Goal: Task Accomplishment & Management: Use online tool/utility

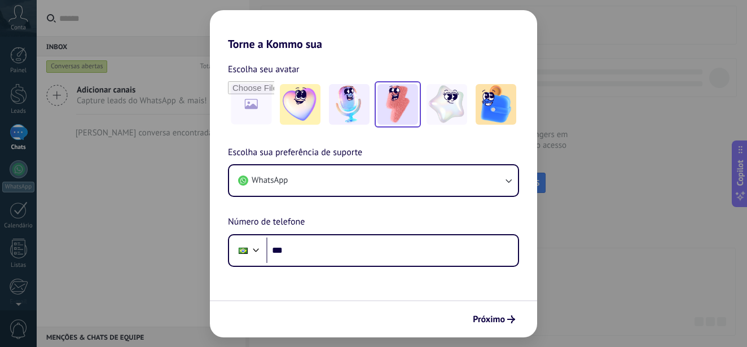
click at [390, 107] on img at bounding box center [397, 104] width 41 height 41
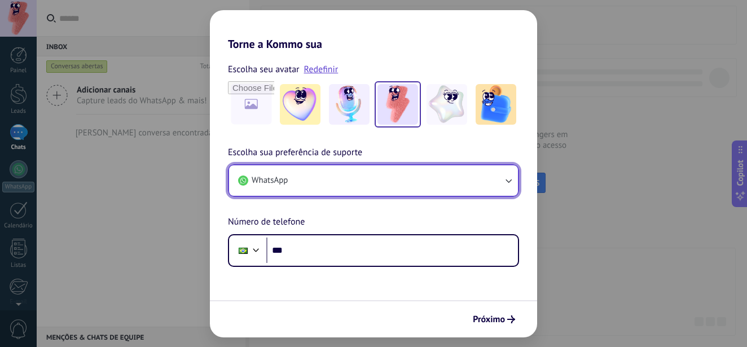
click at [360, 186] on button "WhatsApp" at bounding box center [373, 180] width 289 height 30
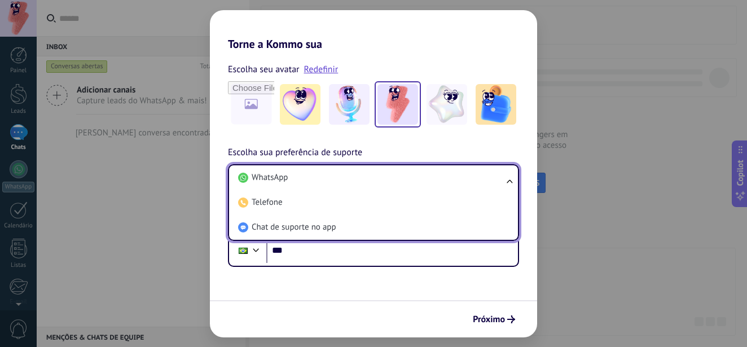
click at [321, 224] on span "Chat de suporte no app" at bounding box center [293, 227] width 85 height 11
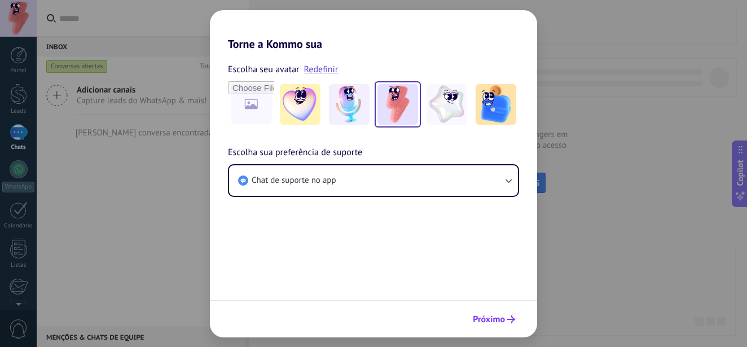
click at [498, 319] on span "Próximo" at bounding box center [489, 319] width 32 height 8
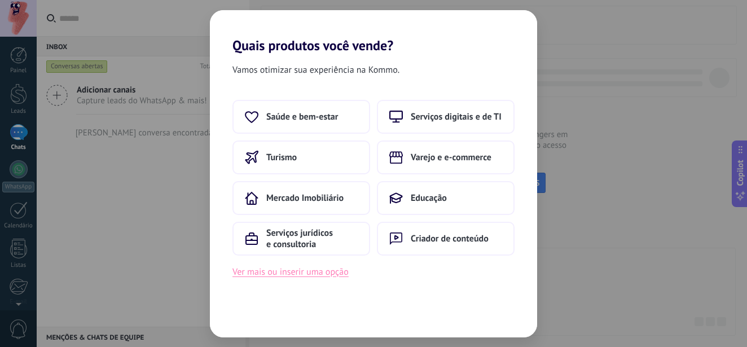
click at [317, 273] on button "Ver mais ou inserir uma opção" at bounding box center [290, 271] width 116 height 15
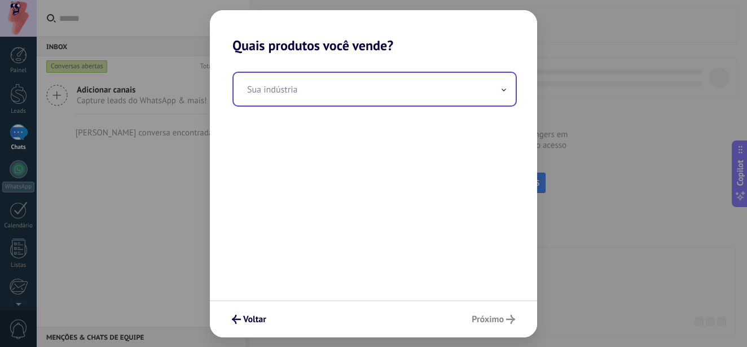
click at [354, 88] on input "text" at bounding box center [374, 89] width 282 height 33
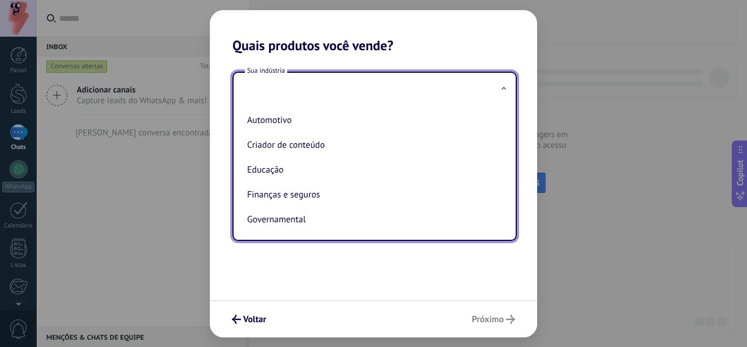
scroll to position [67, 0]
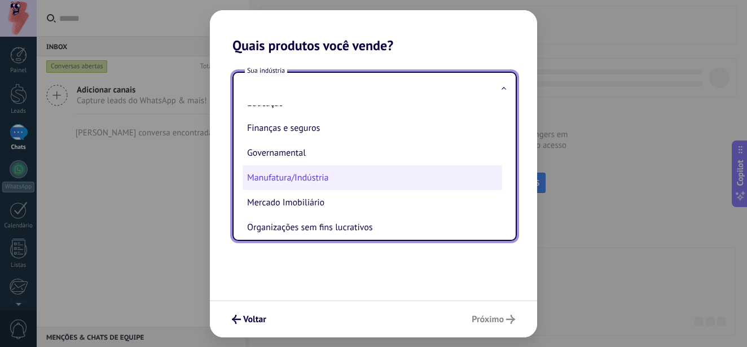
click at [293, 175] on li "Manufatura/Indústria" at bounding box center [371, 177] width 259 height 25
type input "**********"
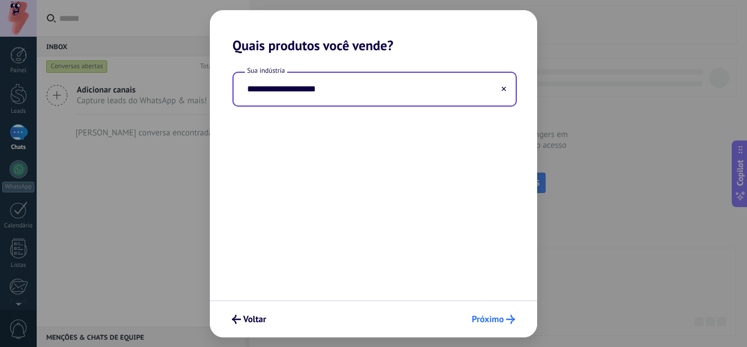
click at [493, 317] on span "Próximo" at bounding box center [487, 319] width 32 height 8
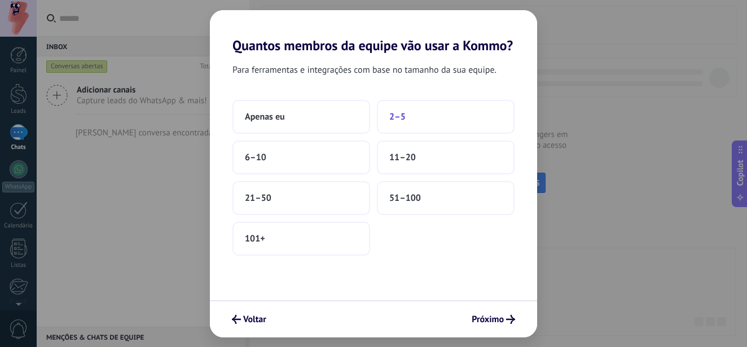
click at [401, 123] on button "2–5" at bounding box center [446, 117] width 138 height 34
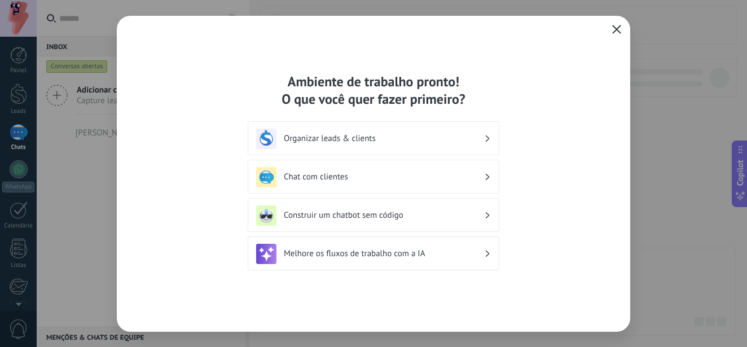
click at [614, 29] on icon "button" at bounding box center [616, 29] width 9 height 9
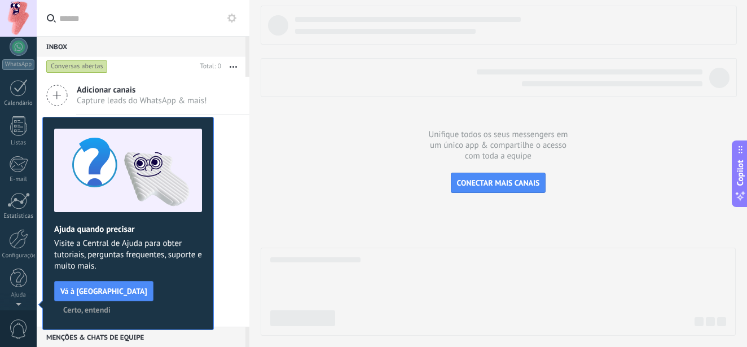
scroll to position [0, 0]
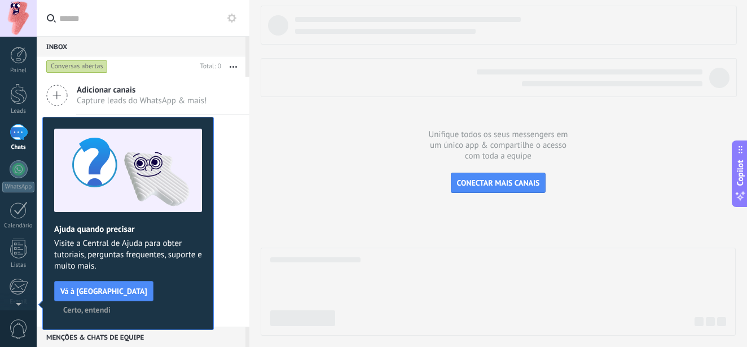
click at [111, 306] on span "Certo, entendi" at bounding box center [86, 310] width 47 height 8
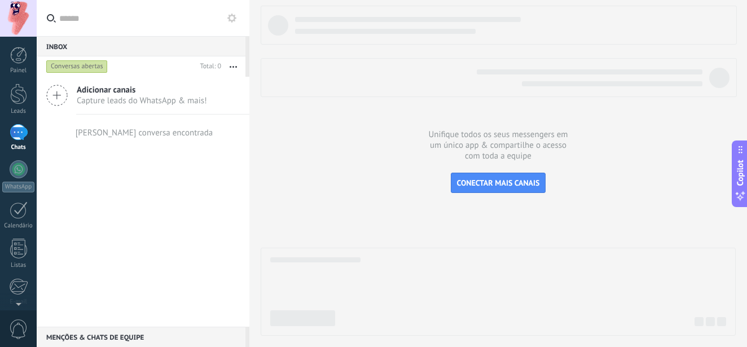
click at [93, 103] on span "Capture leads do WhatsApp & mais!" at bounding box center [142, 100] width 130 height 11
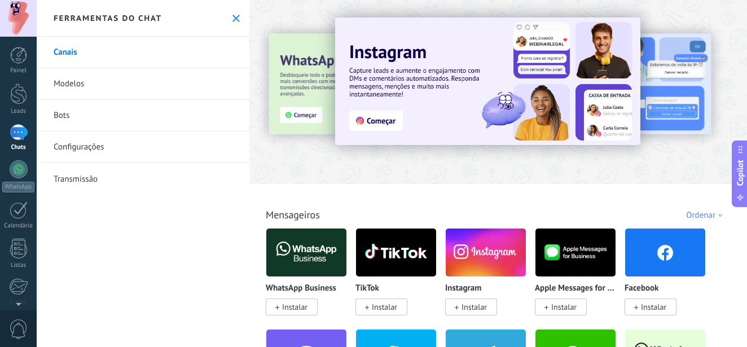
click at [310, 103] on div at bounding box center [221, 91] width 247 height 101
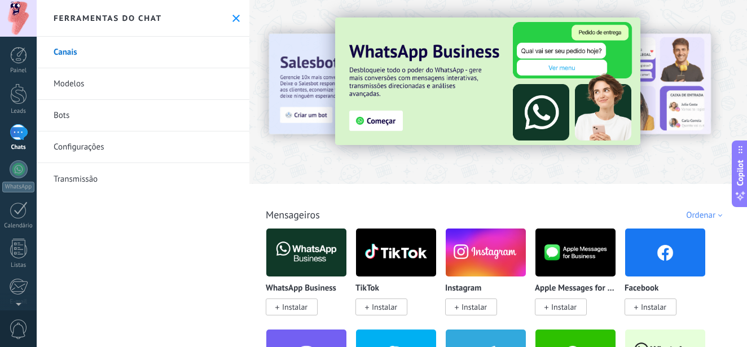
scroll to position [135, 0]
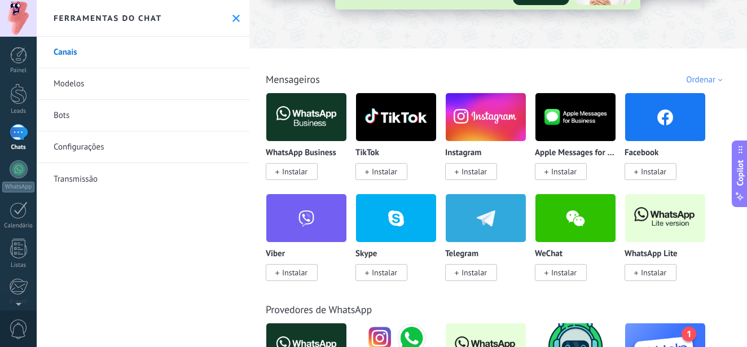
click at [328, 112] on img at bounding box center [306, 117] width 80 height 55
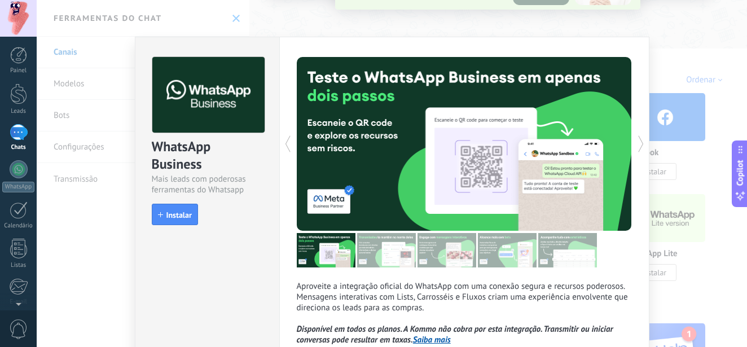
scroll to position [68, 0]
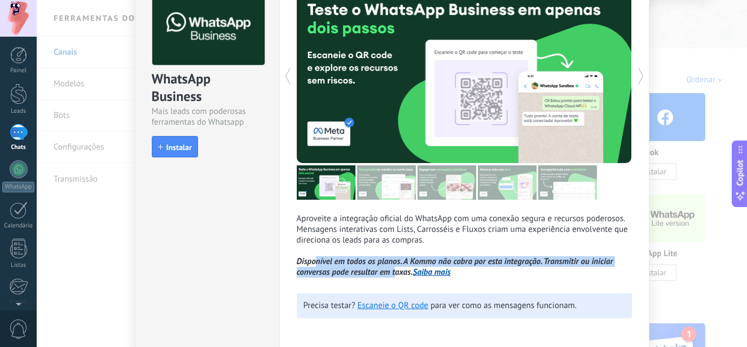
drag, startPoint x: 314, startPoint y: 266, endPoint x: 392, endPoint y: 271, distance: 78.0
click at [392, 271] on icon "Disponível em todos os planos. A Kommo não cobra por esta integração. Transmiti…" at bounding box center [455, 266] width 316 height 21
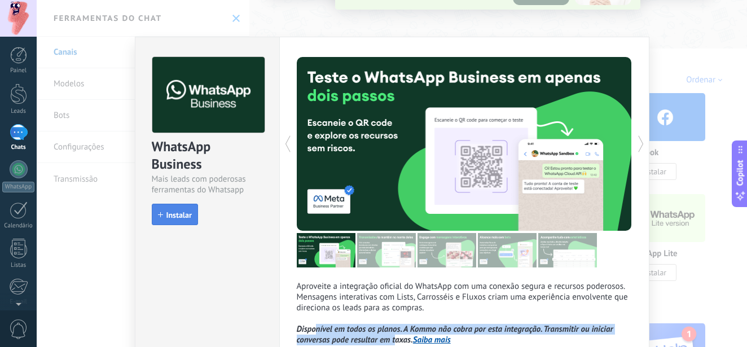
click at [166, 217] on span "Instalar" at bounding box center [178, 215] width 25 height 8
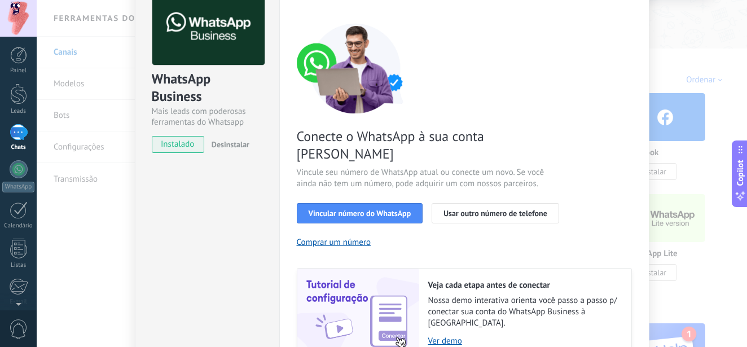
scroll to position [147, 0]
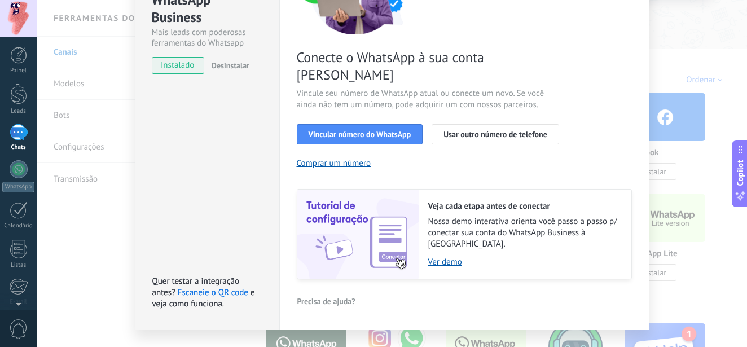
click at [681, 263] on div "WhatsApp Business Mais leads com poderosas ferramentas do Whatsapp instalado De…" at bounding box center [392, 173] width 710 height 347
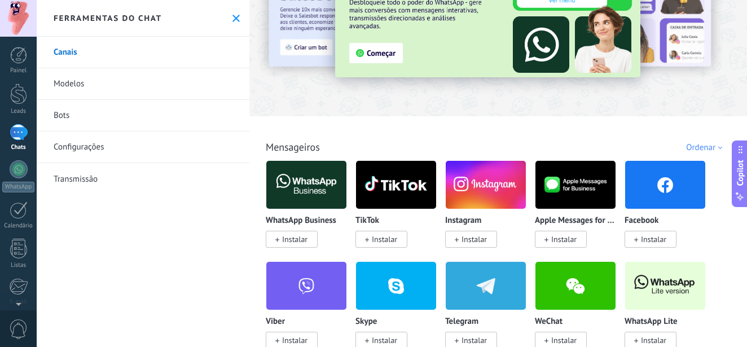
scroll to position [203, 0]
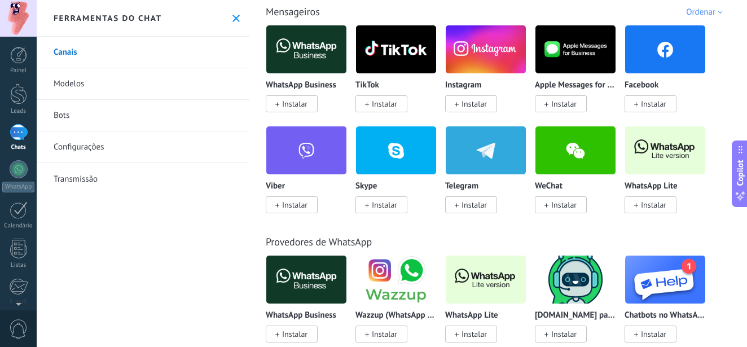
click at [649, 159] on img at bounding box center [665, 150] width 80 height 55
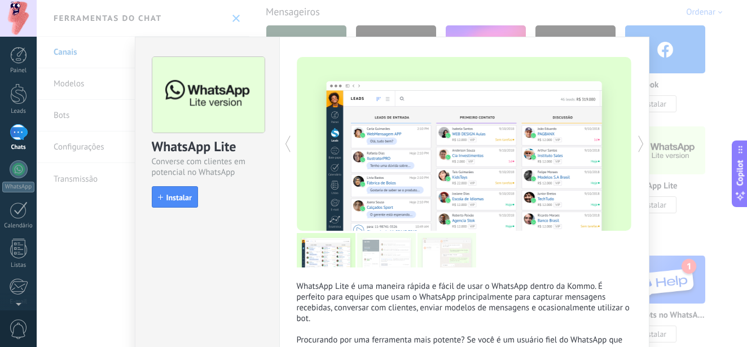
scroll to position [68, 0]
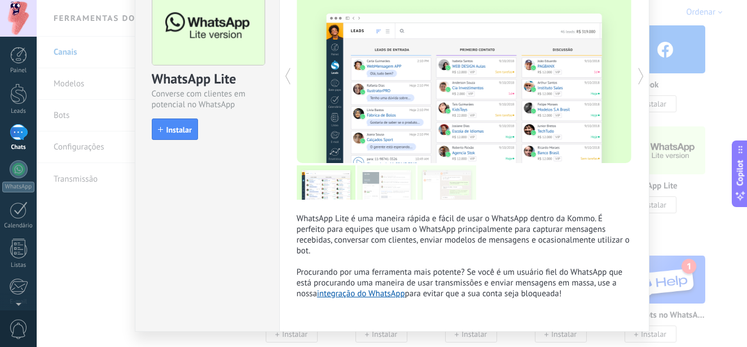
click at [363, 294] on link "integração do WhatsApp" at bounding box center [361, 293] width 88 height 11
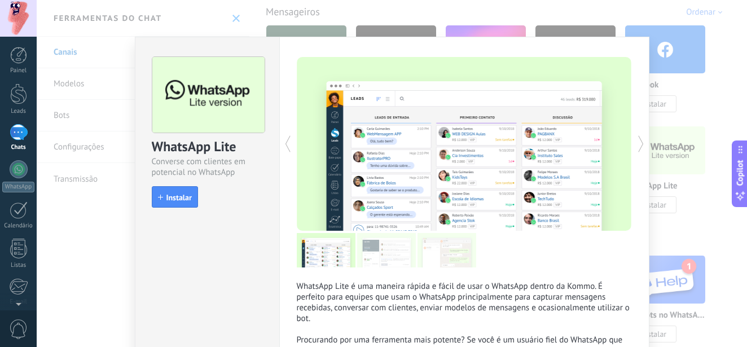
scroll to position [95, 0]
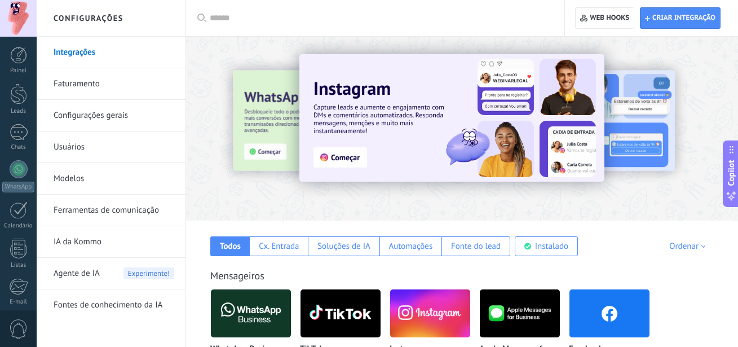
click at [270, 137] on div at bounding box center [186, 127] width 247 height 101
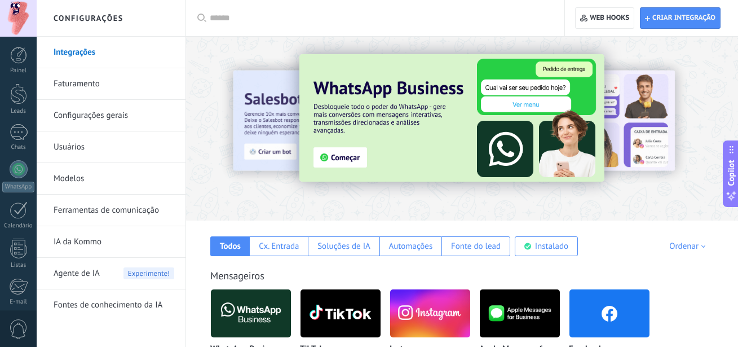
click at [268, 124] on div at bounding box center [186, 127] width 247 height 101
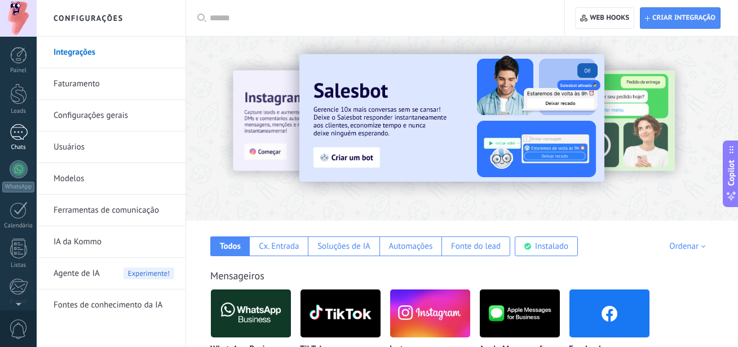
click at [20, 137] on div at bounding box center [19, 132] width 18 height 16
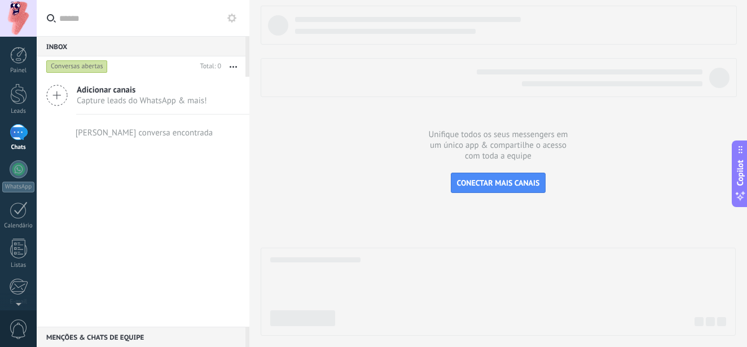
drag, startPoint x: 152, startPoint y: 99, endPoint x: 296, endPoint y: 140, distance: 149.4
click at [152, 99] on span "Capture leads do WhatsApp & mais!" at bounding box center [142, 100] width 130 height 11
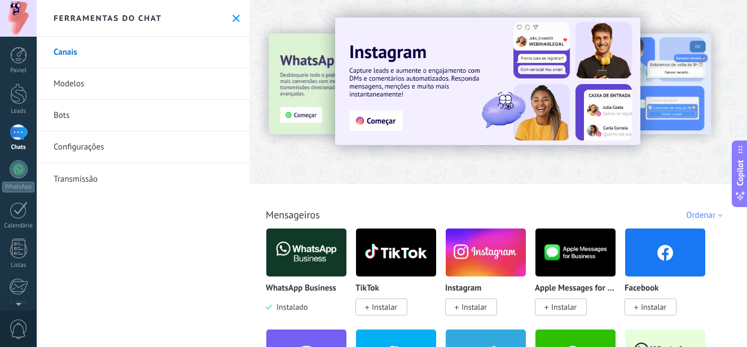
click at [68, 117] on link "Bots" at bounding box center [143, 116] width 213 height 32
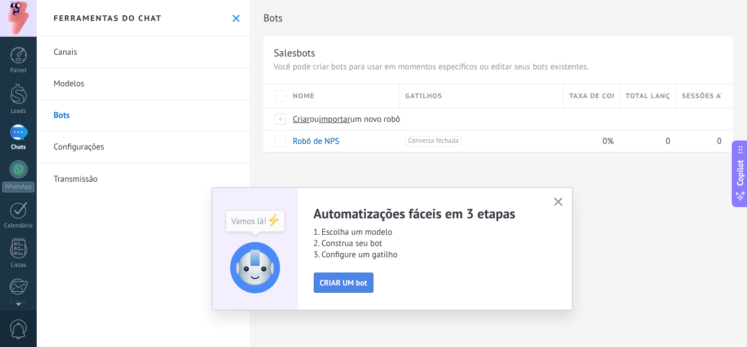
click at [354, 285] on span "CRIAR UM bot" at bounding box center [343, 283] width 47 height 8
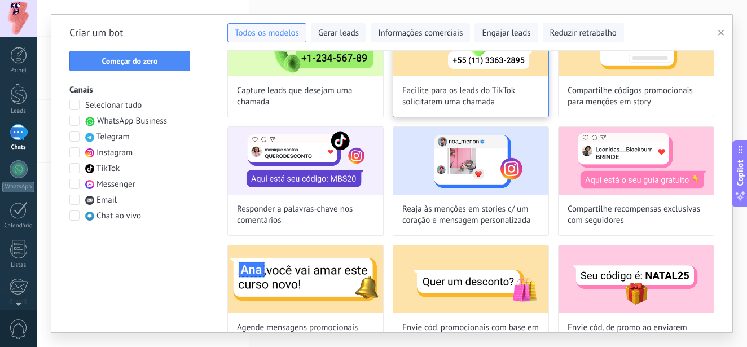
scroll to position [338, 0]
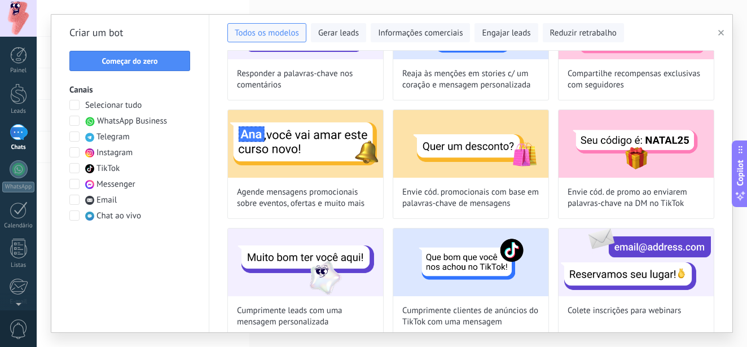
click at [126, 117] on span "WhatsApp Business" at bounding box center [132, 121] width 70 height 11
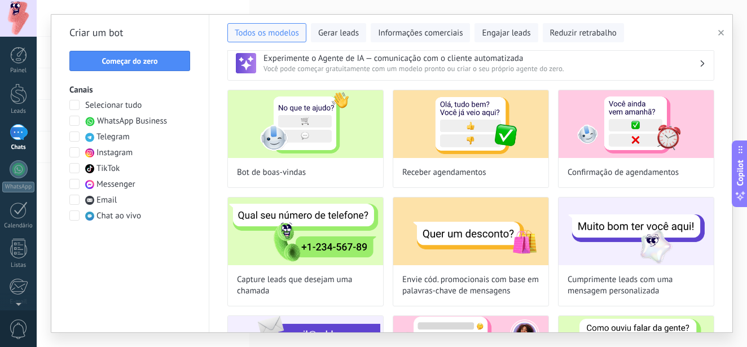
scroll to position [0, 0]
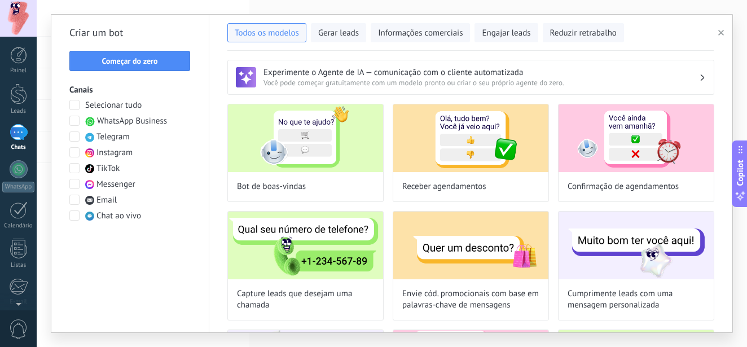
click at [509, 85] on span "Você pode começar gratuitamente com um modelo pronto ou criar o seu próprio age…" at bounding box center [480, 83] width 435 height 10
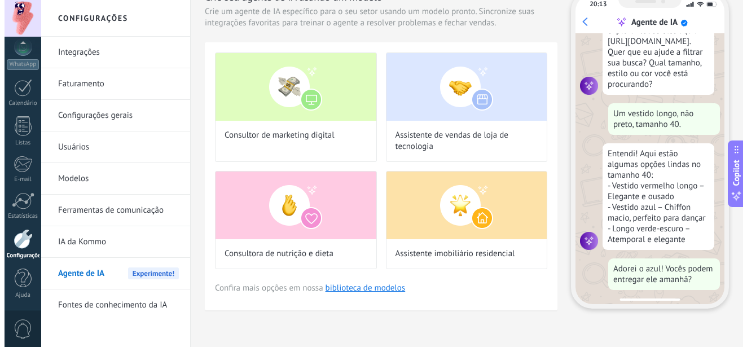
scroll to position [103, 0]
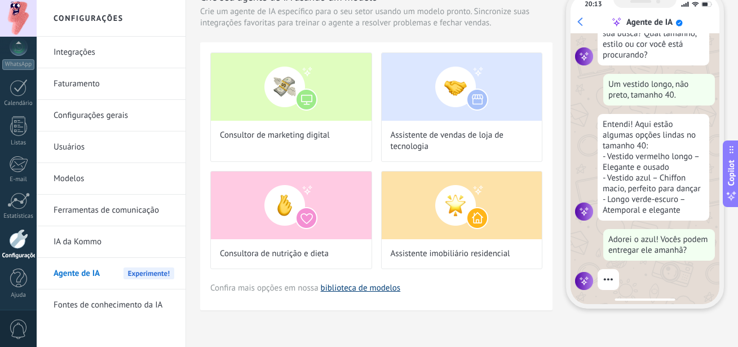
click at [362, 288] on link "biblioteca de modelos" at bounding box center [361, 287] width 80 height 11
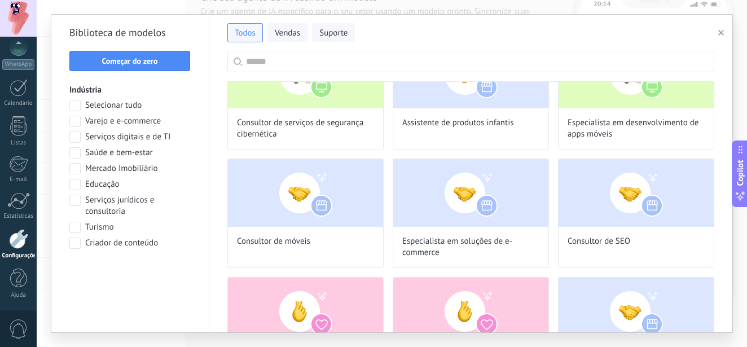
scroll to position [0, 0]
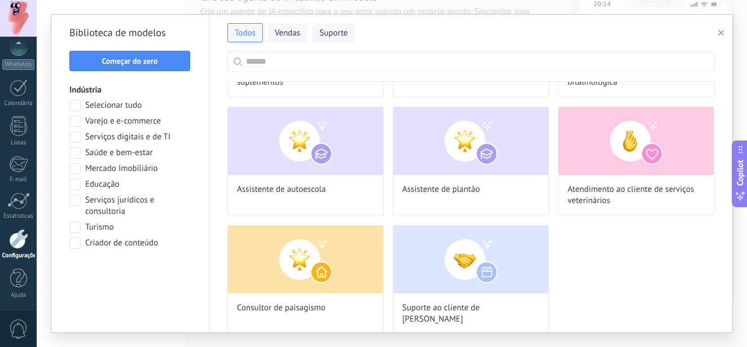
click at [717, 35] on button "button" at bounding box center [722, 33] width 19 height 14
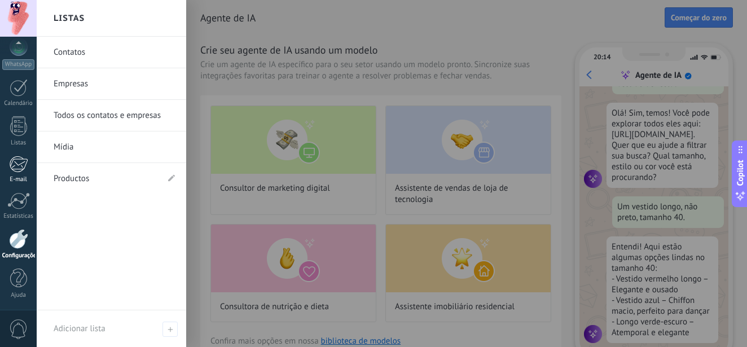
drag, startPoint x: 20, startPoint y: 173, endPoint x: 28, endPoint y: 156, distance: 18.7
click at [20, 171] on link "E-mail" at bounding box center [18, 170] width 37 height 28
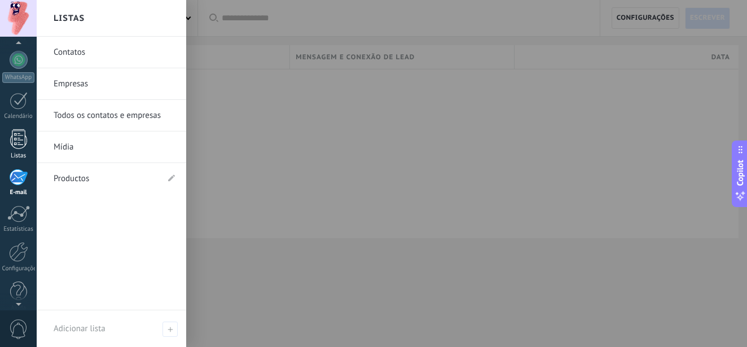
click at [16, 145] on div at bounding box center [18, 139] width 17 height 20
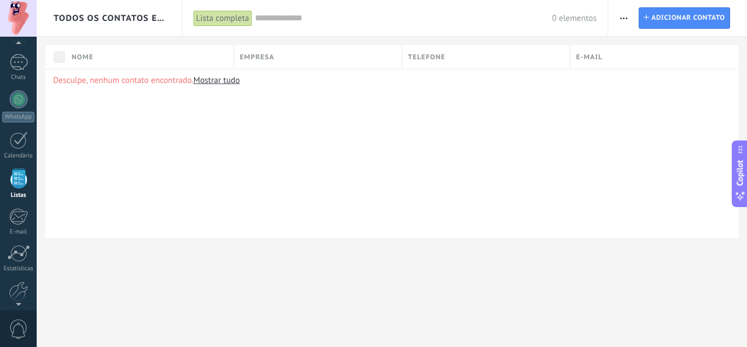
drag, startPoint x: 19, startPoint y: 148, endPoint x: 52, endPoint y: 137, distance: 35.1
click at [19, 148] on div at bounding box center [19, 139] width 18 height 17
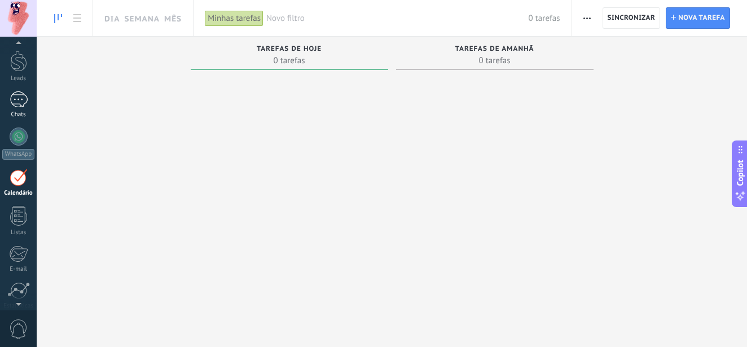
click at [15, 103] on div at bounding box center [19, 99] width 18 height 16
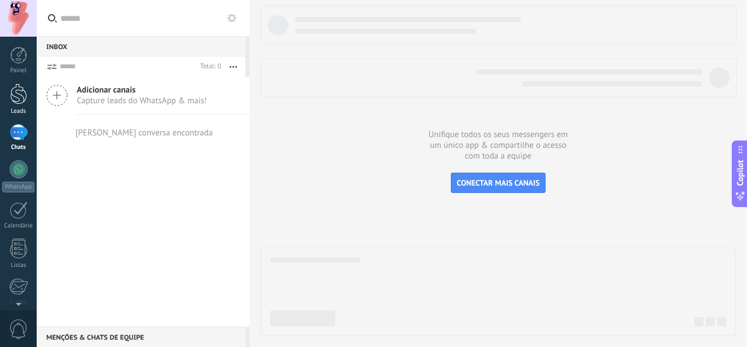
click at [18, 101] on div at bounding box center [18, 93] width 17 height 21
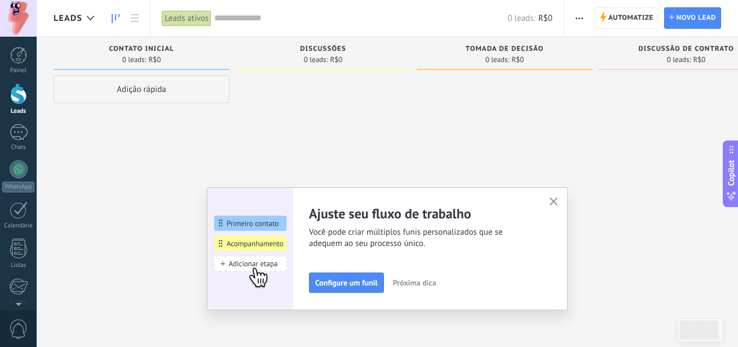
click at [556, 204] on icon "button" at bounding box center [554, 201] width 8 height 8
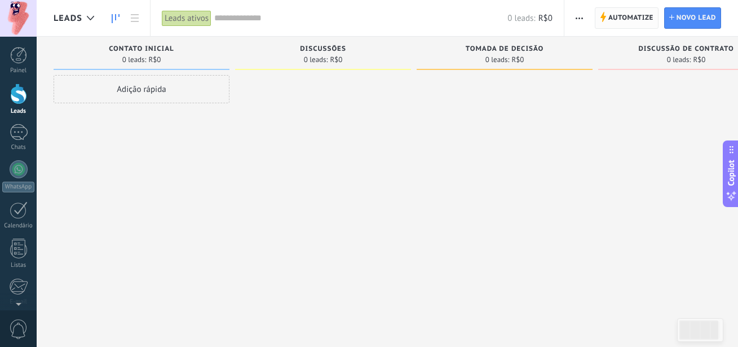
click at [631, 20] on span "Automatize" at bounding box center [630, 18] width 45 height 20
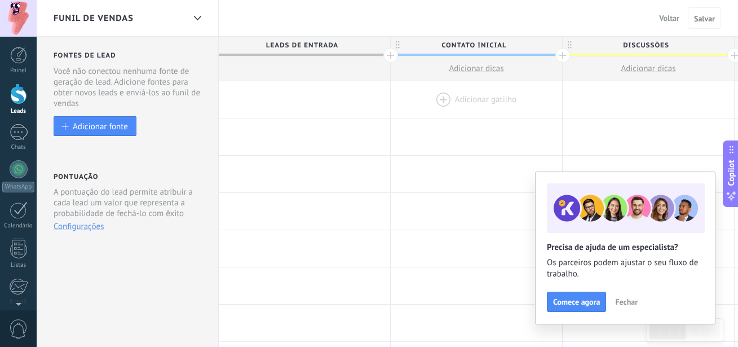
click at [438, 103] on div at bounding box center [476, 99] width 171 height 37
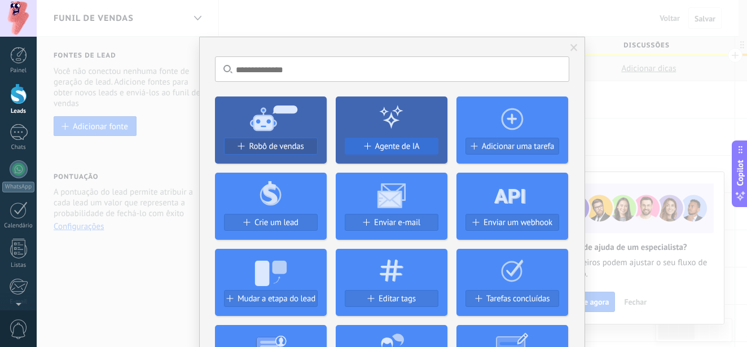
click at [377, 147] on span "Agente de IA" at bounding box center [397, 147] width 45 height 10
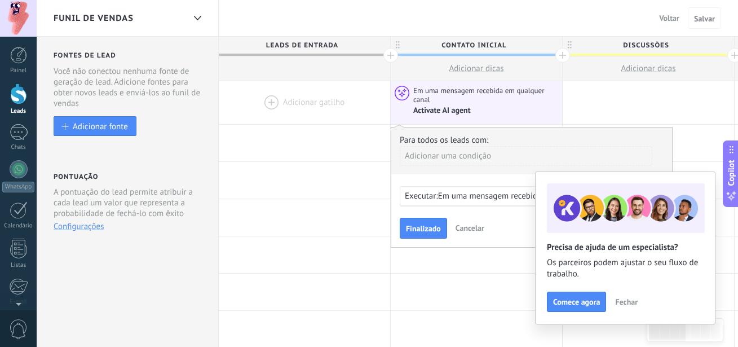
click at [618, 301] on span "Fechar" at bounding box center [626, 302] width 23 height 8
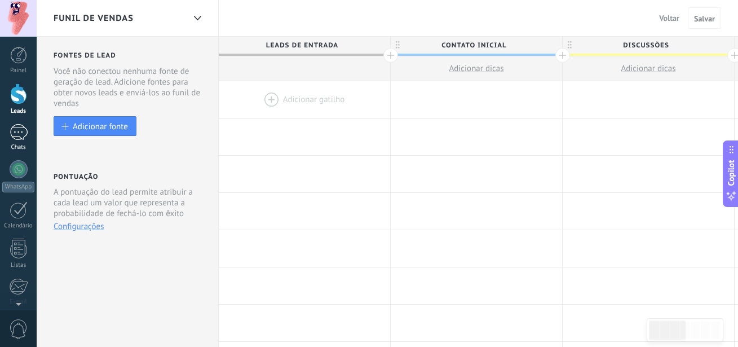
click at [14, 130] on div at bounding box center [19, 132] width 18 height 16
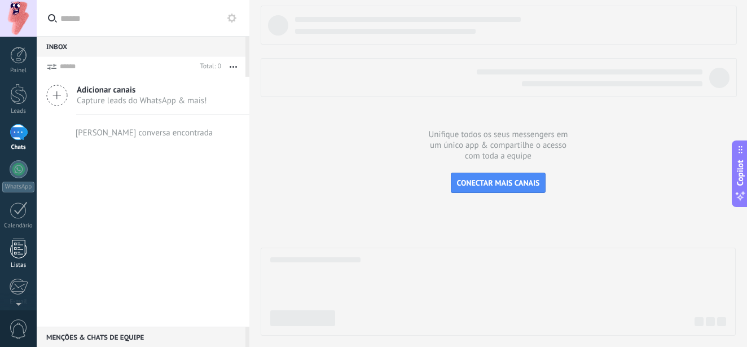
click at [23, 250] on div at bounding box center [18, 249] width 17 height 20
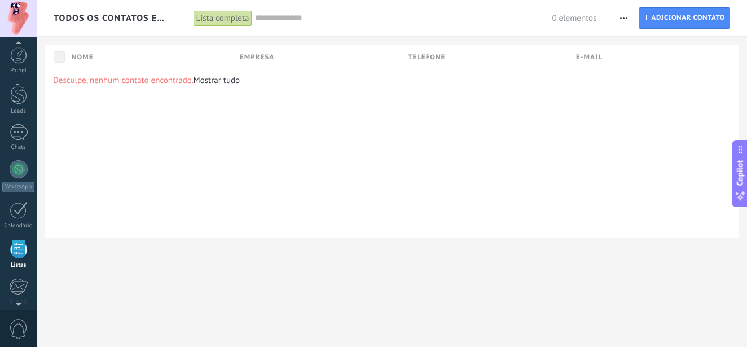
scroll to position [70, 0]
